Goal: Transaction & Acquisition: Book appointment/travel/reservation

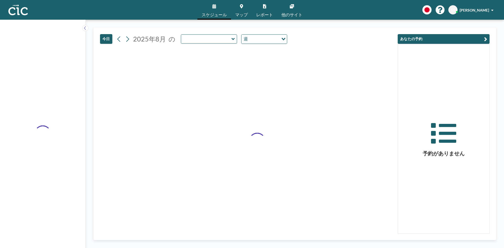
type input "Momo"
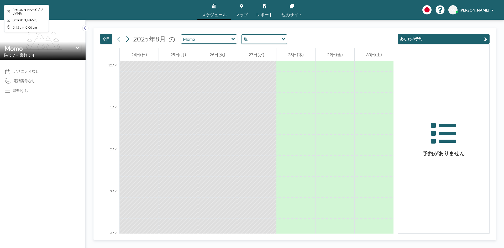
scroll to position [641, 0]
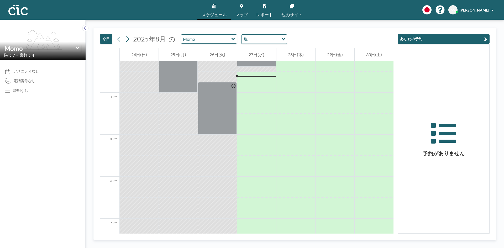
click at [77, 49] on icon at bounding box center [77, 48] width 3 height 2
click at [46, 136] on div "アメニティなし 電話番号なし 説明なし" at bounding box center [43, 154] width 86 height 188
click at [100, 96] on div "4 PM" at bounding box center [109, 114] width 19 height 42
click at [77, 40] on div "flex-grow: 1.2;" at bounding box center [43, 40] width 86 height 41
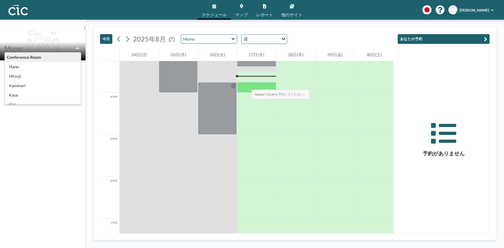
click at [247, 84] on div at bounding box center [256, 87] width 39 height 11
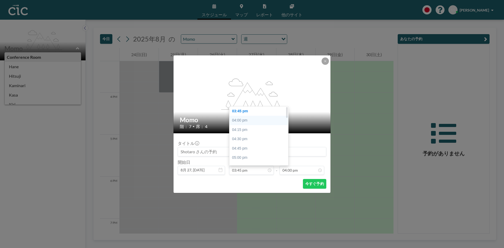
click at [238, 122] on div "04:00 pm" at bounding box center [260, 120] width 61 height 9
type input "04:00 pm"
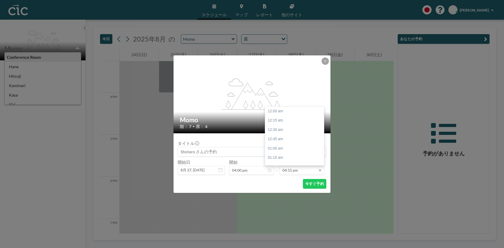
scroll to position [608, 0]
click at [317, 170] on input "04:15 pm" at bounding box center [302, 170] width 45 height 9
click at [280, 156] on div "05:30 pm" at bounding box center [295, 157] width 61 height 9
type input "05:30 pm"
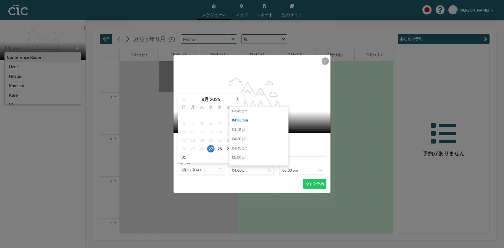
scroll to position [9, 0]
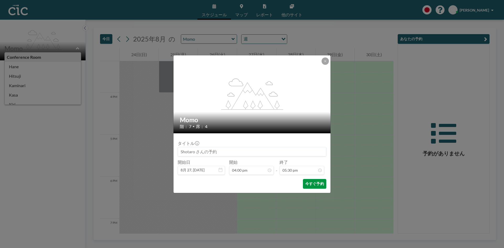
click at [313, 183] on button "今すぐ予約" at bounding box center [314, 184] width 23 height 10
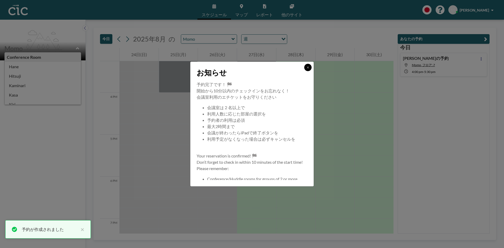
click at [309, 68] on icon at bounding box center [308, 67] width 2 height 2
